Goal: Task Accomplishment & Management: Use online tool/utility

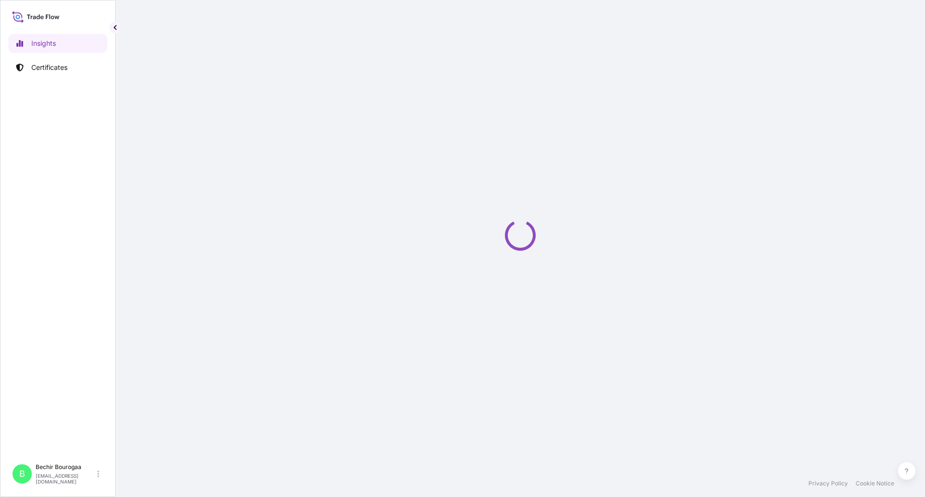
select select "2025"
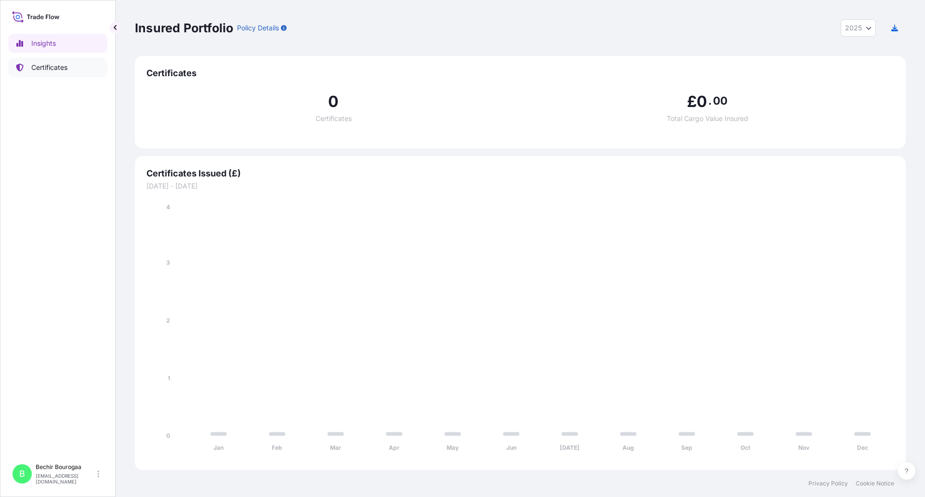
click at [22, 64] on icon at bounding box center [20, 68] width 8 height 8
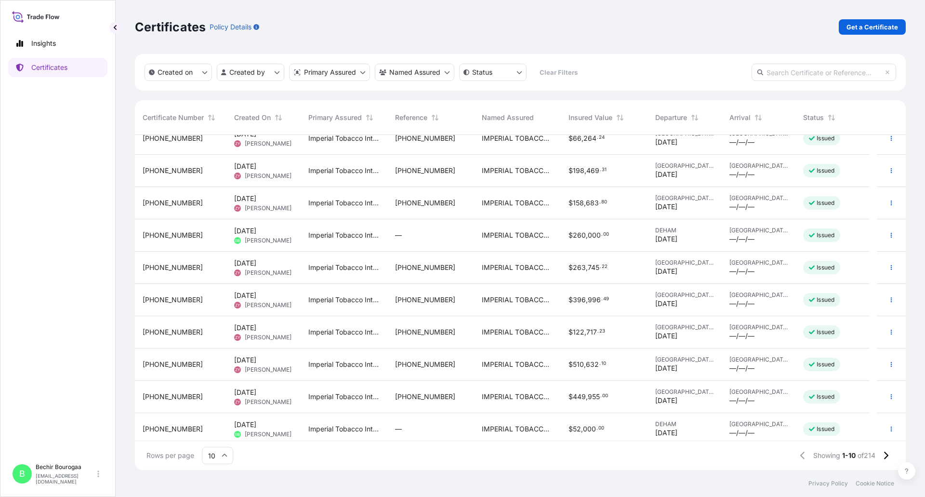
scroll to position [17, 0]
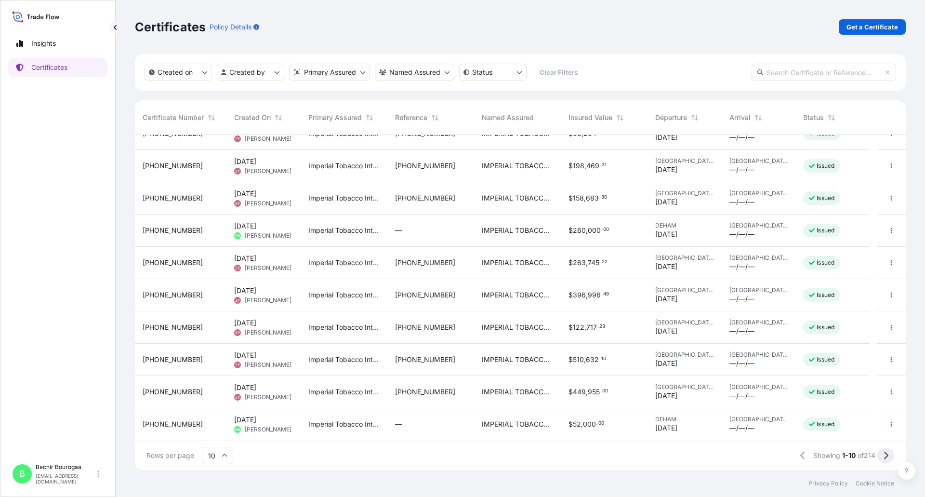
click at [881, 455] on button at bounding box center [885, 454] width 17 height 15
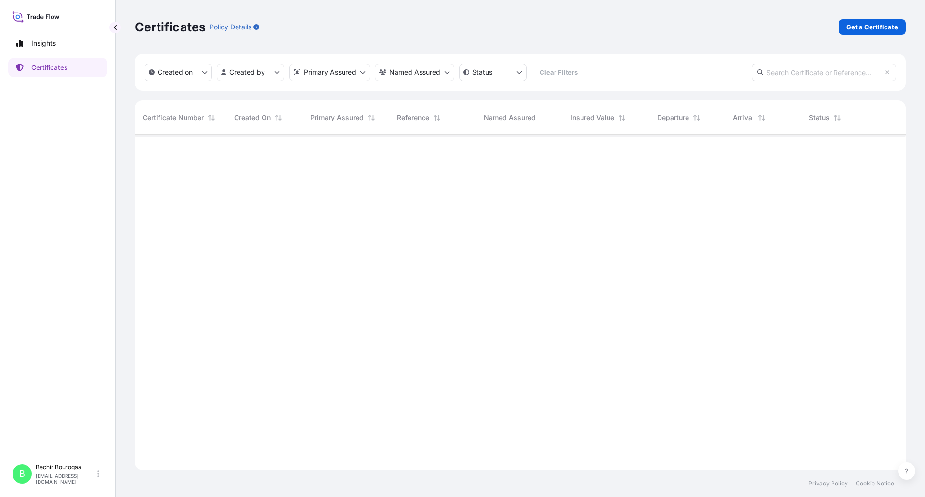
scroll to position [0, 0]
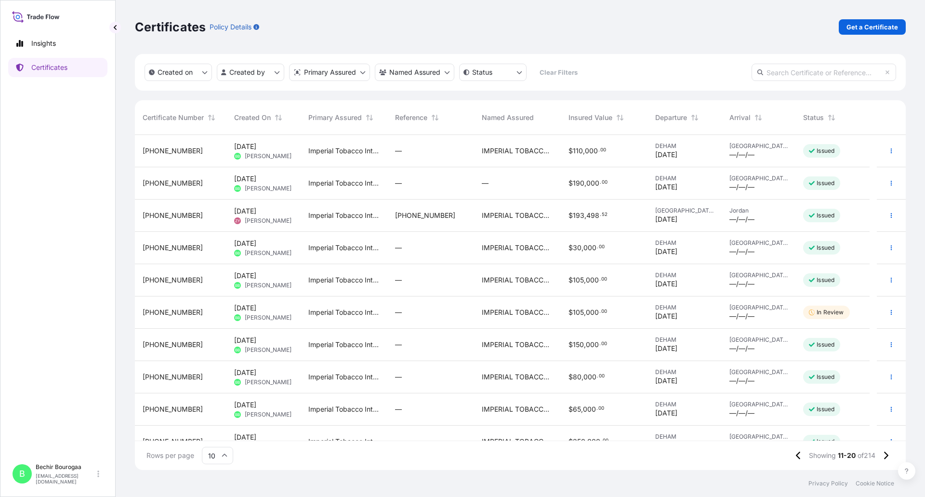
click at [173, 179] on span "31693-203-1" at bounding box center [173, 183] width 60 height 10
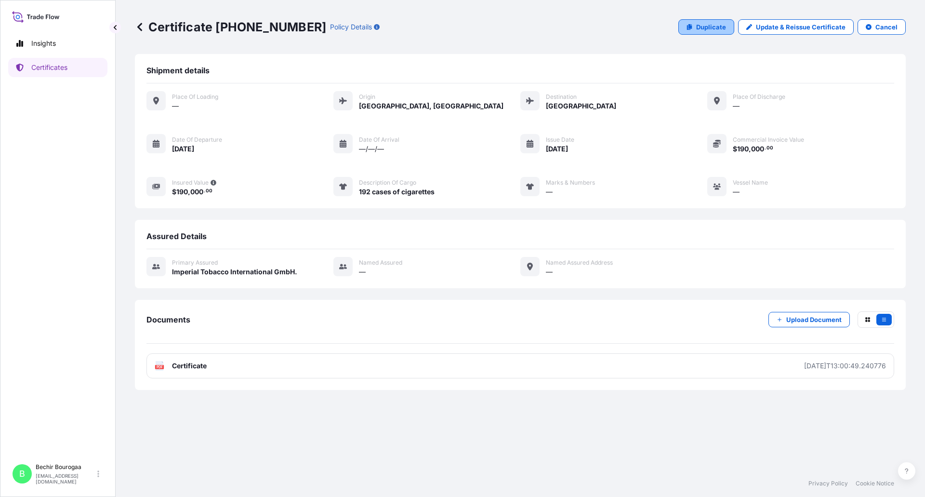
click at [708, 28] on p "Duplicate" at bounding box center [711, 27] width 30 height 10
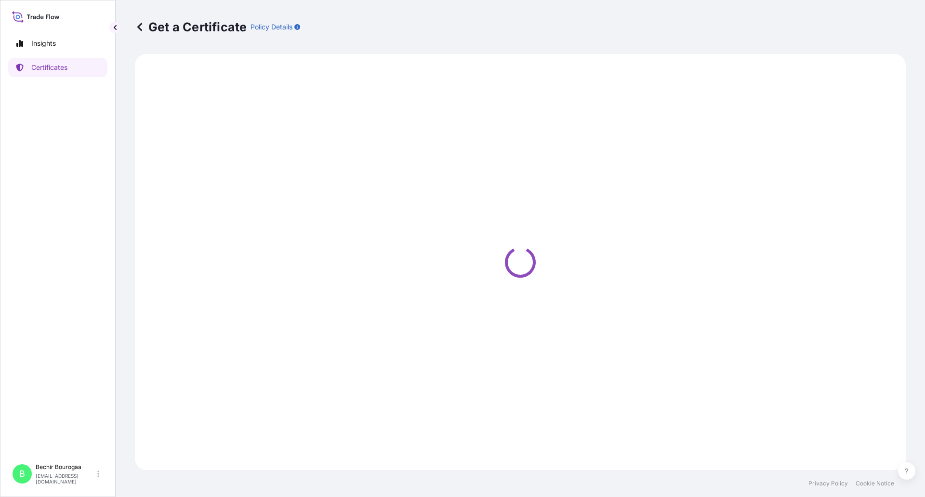
select select "Air"
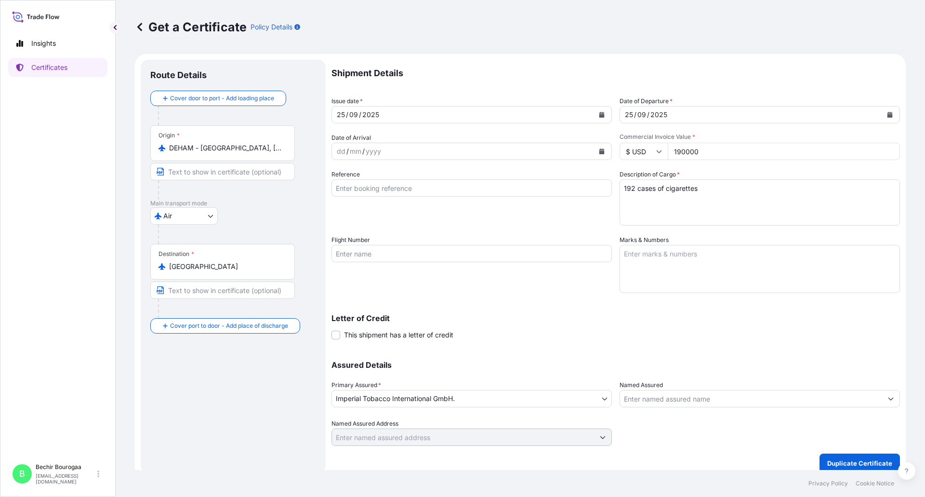
click at [600, 112] on icon "Calendar" at bounding box center [602, 115] width 6 height 6
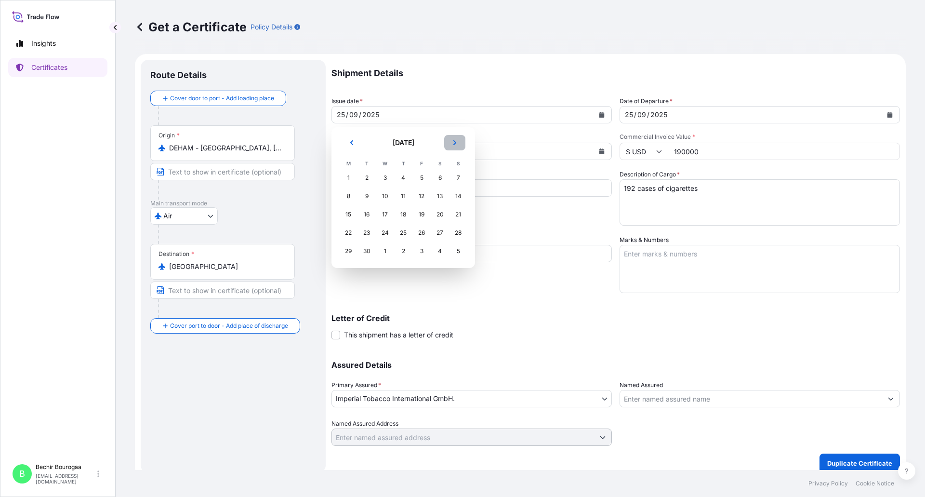
click at [454, 144] on icon "Next" at bounding box center [455, 143] width 6 height 6
click at [383, 213] on div "15" at bounding box center [384, 214] width 17 height 17
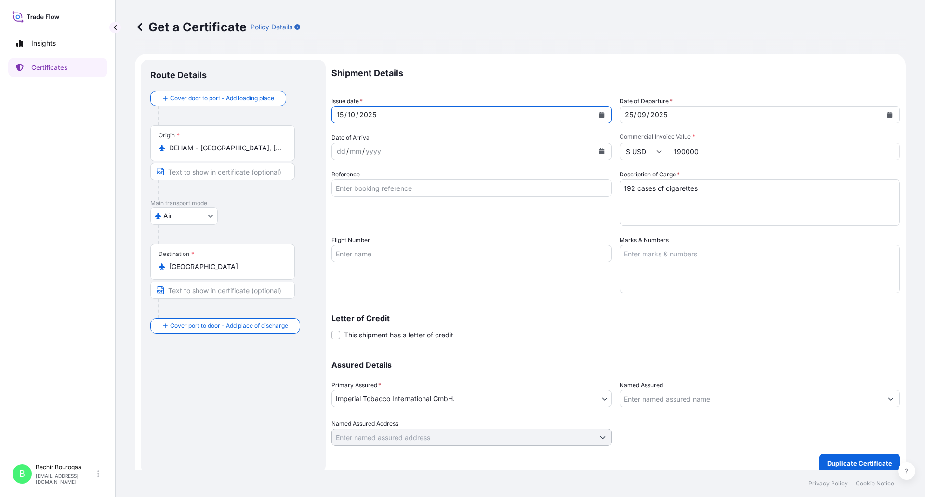
click at [884, 119] on button "Calendar" at bounding box center [889, 114] width 15 height 15
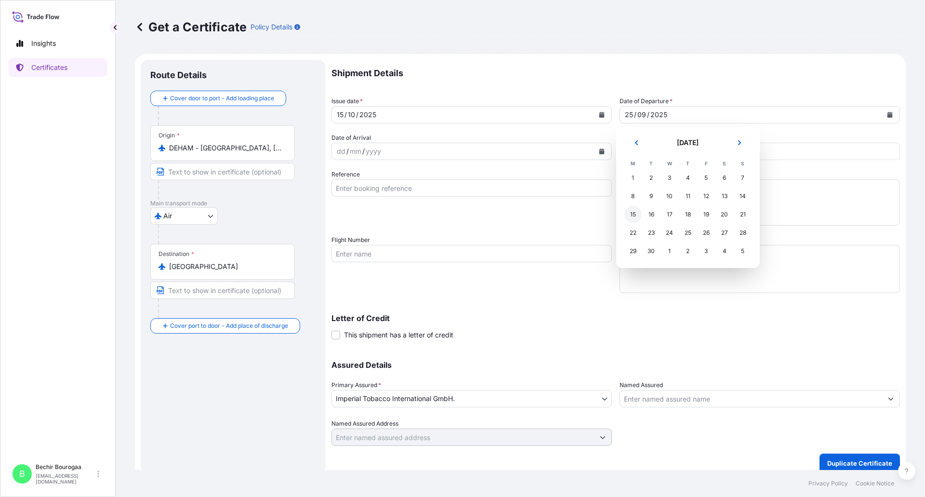
click at [636, 212] on div "15" at bounding box center [632, 214] width 17 height 17
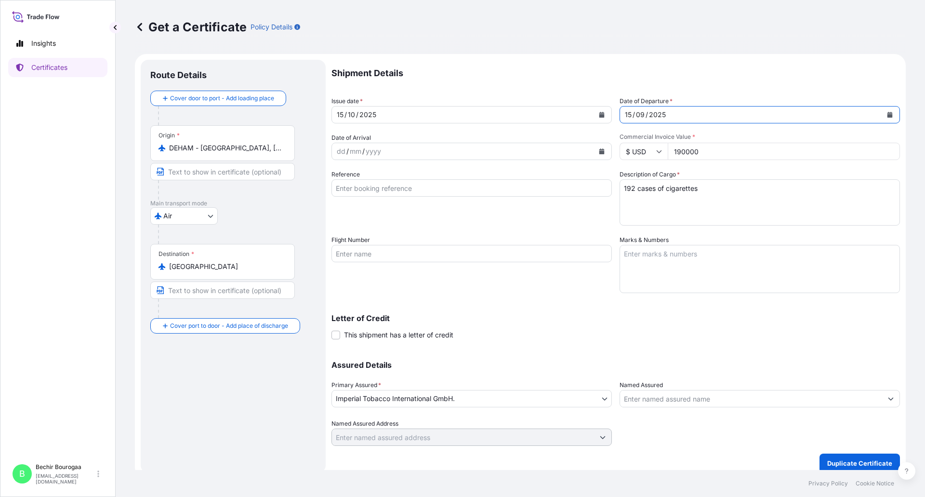
click at [887, 118] on button "Calendar" at bounding box center [889, 114] width 15 height 15
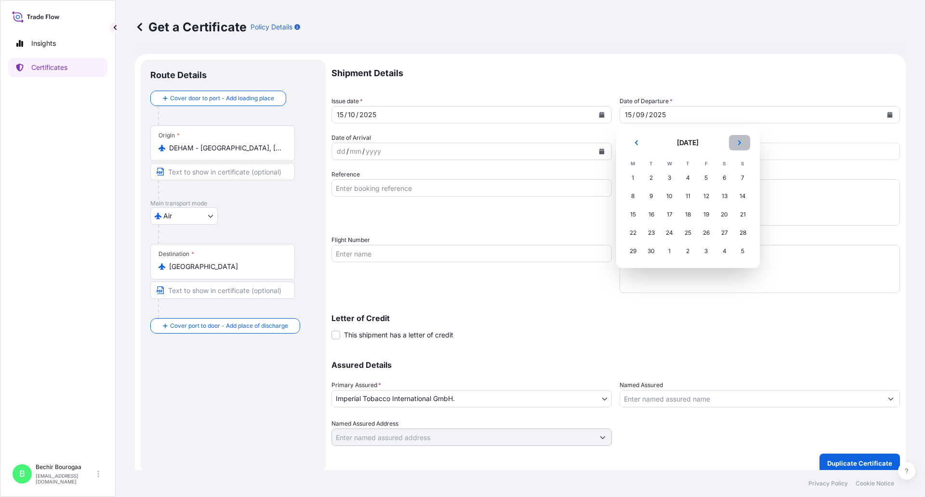
click at [743, 139] on button "Next" at bounding box center [739, 142] width 21 height 15
click at [668, 212] on div "15" at bounding box center [669, 214] width 17 height 17
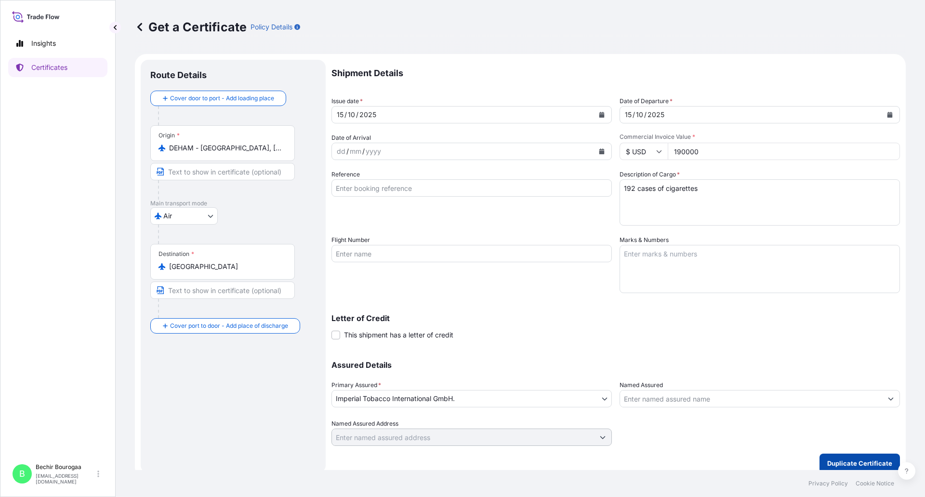
click at [842, 461] on p "Duplicate Certificate" at bounding box center [859, 463] width 65 height 10
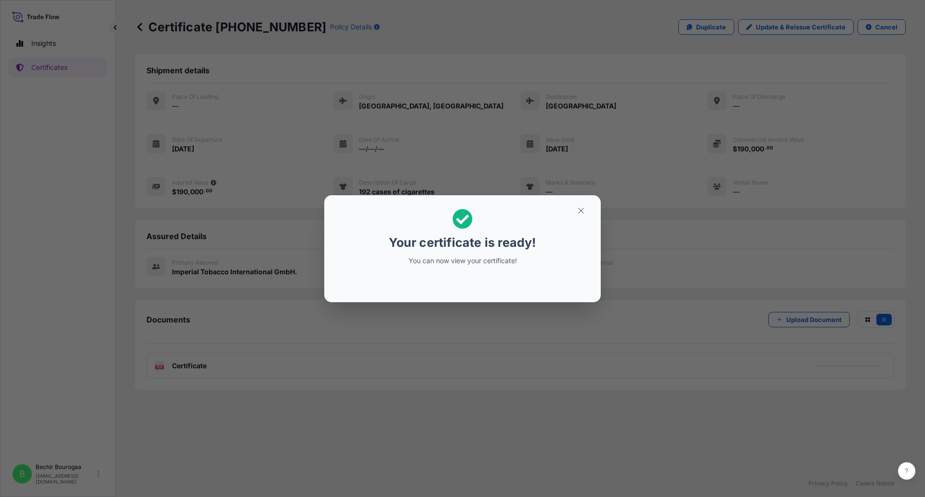
click at [467, 323] on div "Your certificate is ready! You can now view your certificate!" at bounding box center [462, 248] width 925 height 497
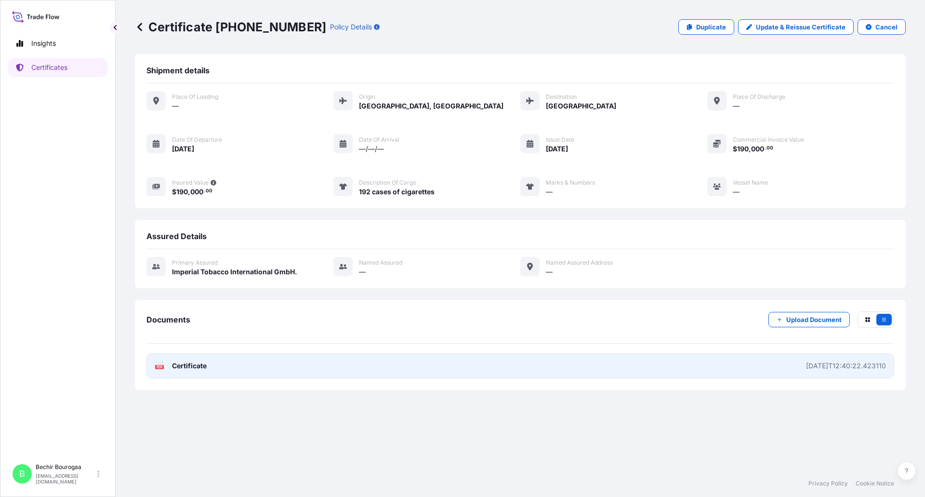
click at [260, 365] on link "PDF Certificate 2025-10-15T12:40:22.423110" at bounding box center [520, 365] width 748 height 25
